Goal: Information Seeking & Learning: Learn about a topic

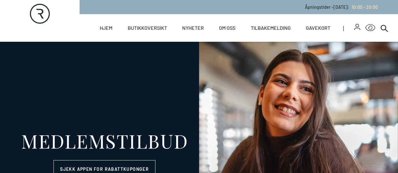
select select "NO"
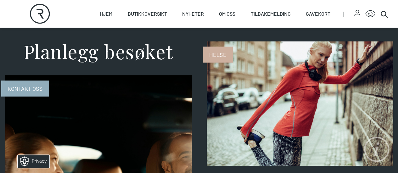
scroll to position [594, 0]
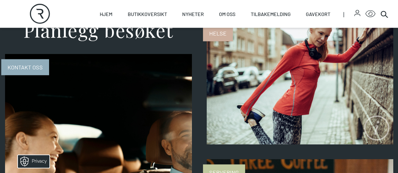
click at [46, 8] on icon "Rortunet" at bounding box center [40, 14] width 20 height 20
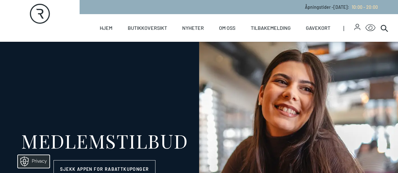
select select "NO"
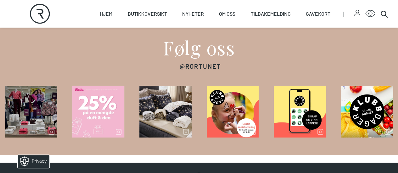
scroll to position [1066, 0]
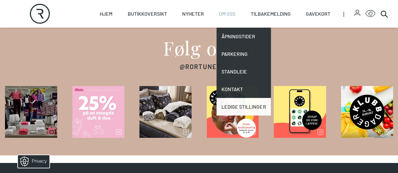
click at [231, 108] on link "Ledige stillinger" at bounding box center [244, 107] width 54 height 18
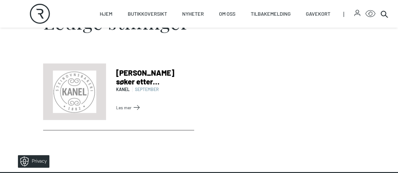
scroll to position [233, 0]
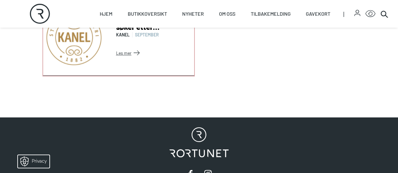
click at [135, 58] on link "Les mer" at bounding box center [154, 53] width 76 height 10
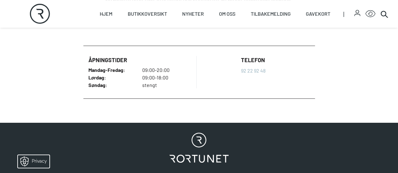
scroll to position [428, 0]
